Goal: Task Accomplishment & Management: Use online tool/utility

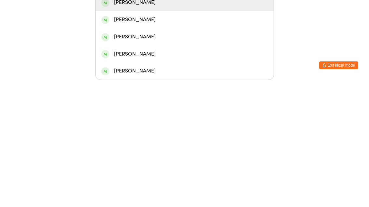
type input "Zac"
click at [162, 125] on div "[PERSON_NAME]" at bounding box center [184, 129] width 167 height 9
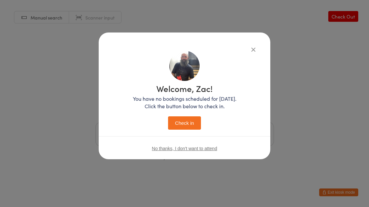
click at [185, 128] on button "Check in" at bounding box center [184, 122] width 33 height 13
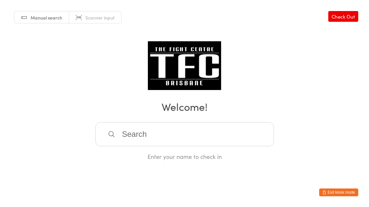
click at [176, 142] on input "search" at bounding box center [184, 134] width 178 height 24
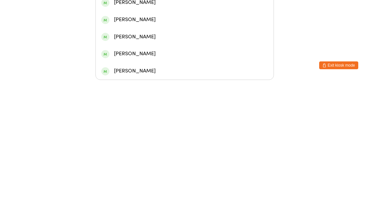
type input "[PERSON_NAME]"
click at [166, 104] on div "[PERSON_NAME]" at bounding box center [185, 112] width 178 height 17
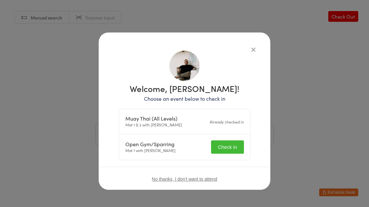
click at [228, 142] on button "Check in" at bounding box center [227, 147] width 33 height 13
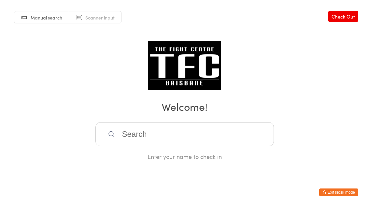
click at [222, 136] on input "search" at bounding box center [184, 134] width 178 height 24
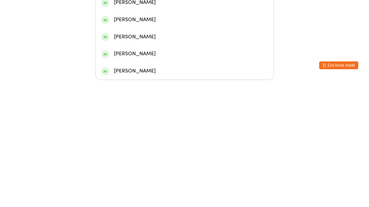
type input "Calob"
click at [195, 104] on div "[PERSON_NAME]" at bounding box center [185, 112] width 178 height 17
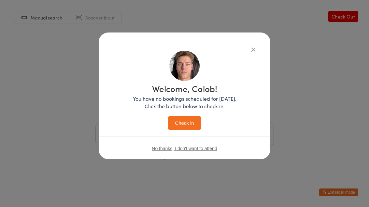
click at [197, 120] on button "Check in" at bounding box center [184, 122] width 33 height 13
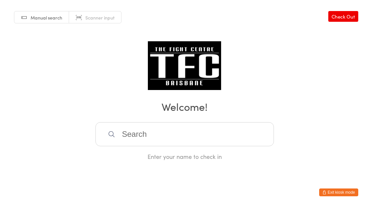
click at [192, 140] on input "search" at bounding box center [184, 134] width 178 height 24
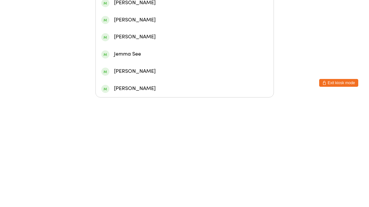
type input "J"
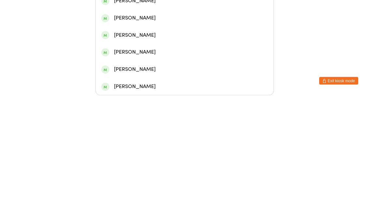
type input "[PERSON_NAME]"
click at [202, 91] on div "[PERSON_NAME]" at bounding box center [184, 95] width 167 height 9
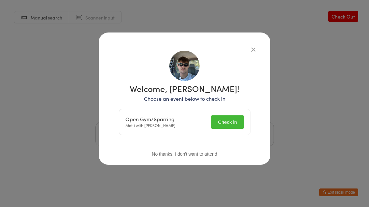
click at [236, 116] on button "Check in" at bounding box center [227, 121] width 33 height 13
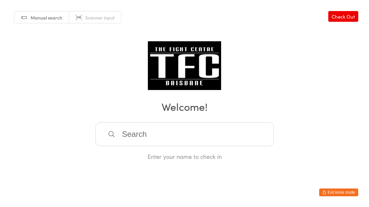
click at [171, 137] on input "search" at bounding box center [184, 134] width 178 height 24
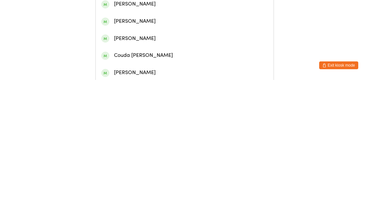
type input "[PERSON_NAME]"
click at [157, 33] on div "[PERSON_NAME]" at bounding box center [184, 28] width 167 height 9
